Goal: Transaction & Acquisition: Purchase product/service

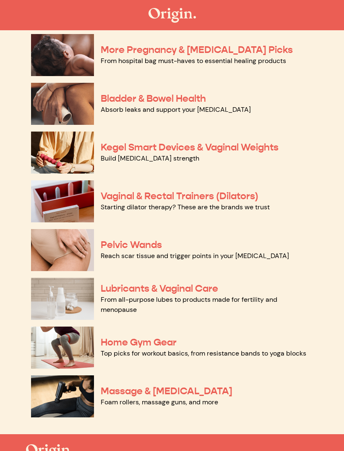
scroll to position [243, 0]
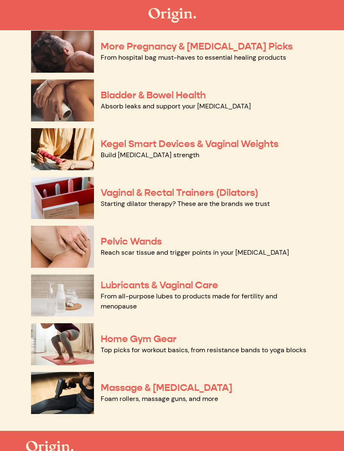
click at [140, 337] on link "Home Gym Gear" at bounding box center [139, 339] width 76 height 12
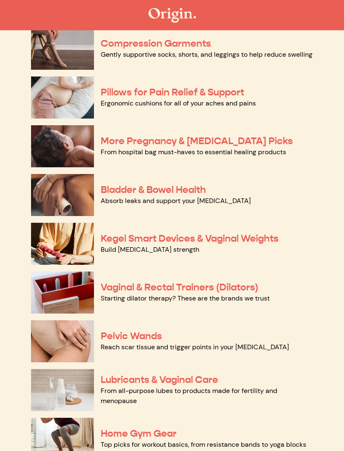
scroll to position [0, 0]
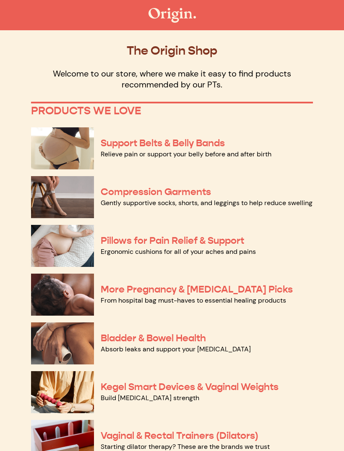
click at [157, 71] on p "Welcome to our store, where we make it easy to find products recommended by our…" at bounding box center [172, 79] width 282 height 22
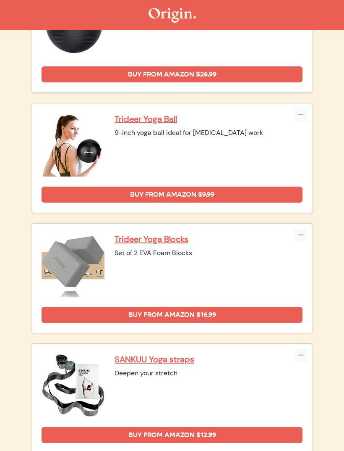
scroll to position [592, 0]
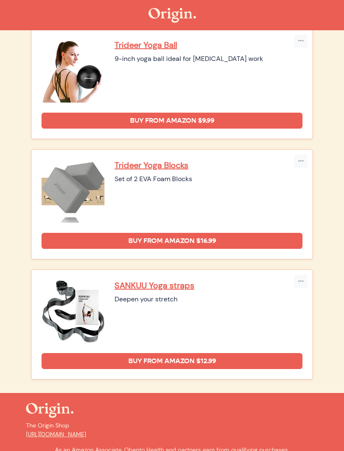
click at [166, 357] on link "Buy from Amazon $12.99" at bounding box center [172, 361] width 261 height 16
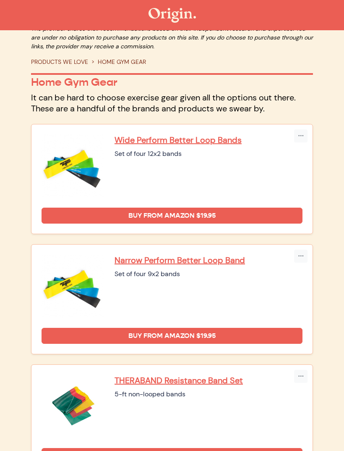
scroll to position [0, 0]
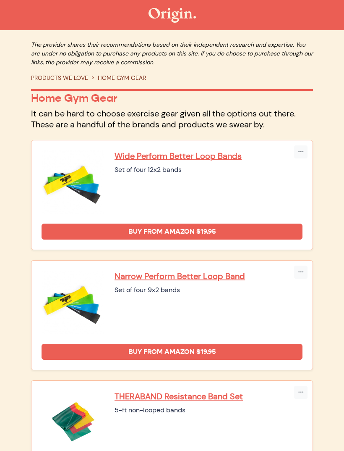
click at [95, 75] on li "HOME GYM GEAR" at bounding box center [117, 78] width 58 height 9
